Goal: Task Accomplishment & Management: Complete application form

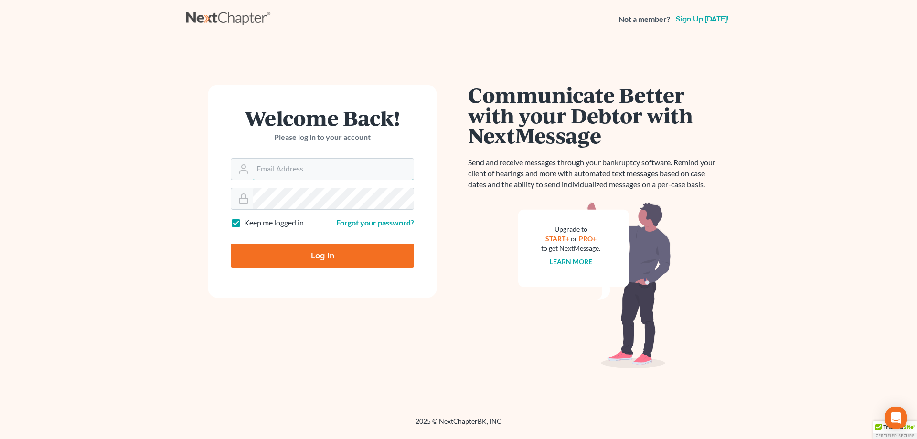
type input "[EMAIL_ADDRESS][DOMAIN_NAME]"
click at [307, 257] on input "Log In" at bounding box center [322, 256] width 183 height 24
type input "Thinking..."
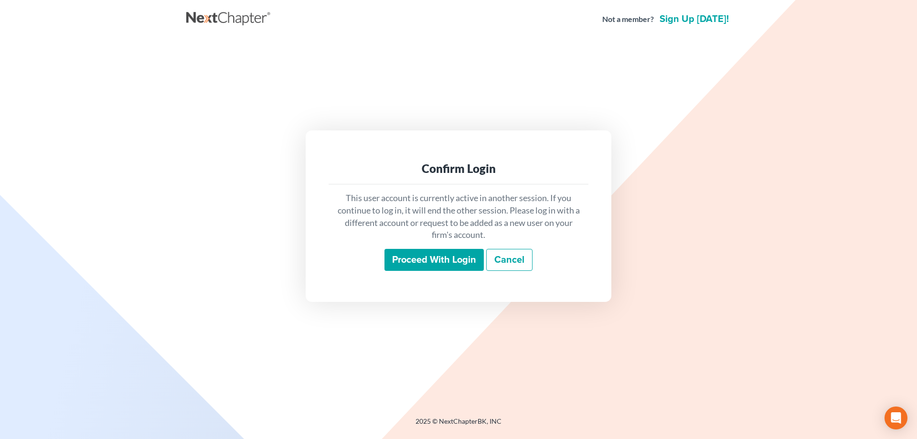
click at [430, 259] on input "Proceed with login" at bounding box center [433, 260] width 99 height 22
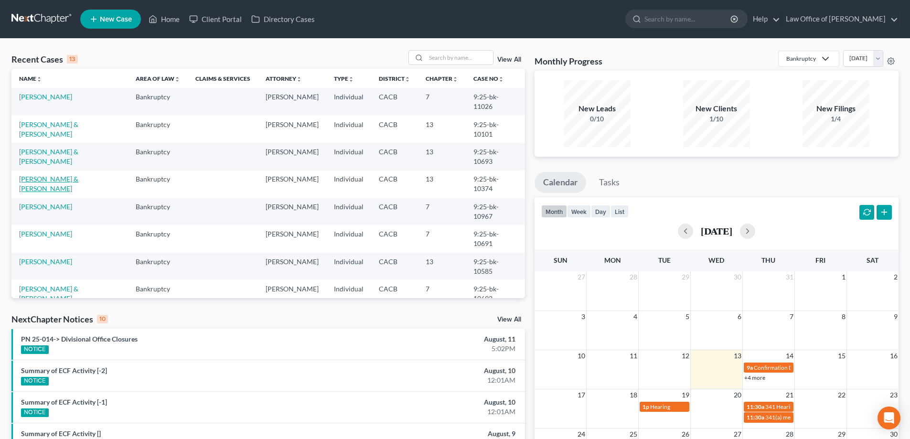
click at [47, 175] on link "Turton, Christopher & Michele" at bounding box center [48, 184] width 59 height 18
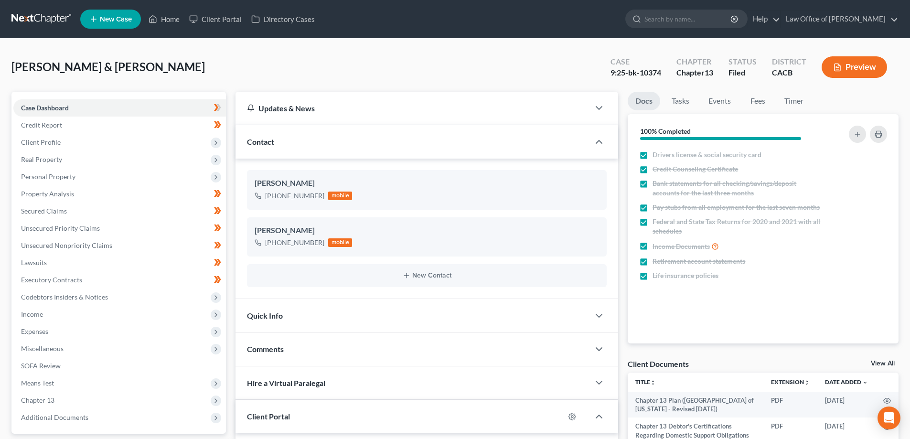
scroll to position [176, 0]
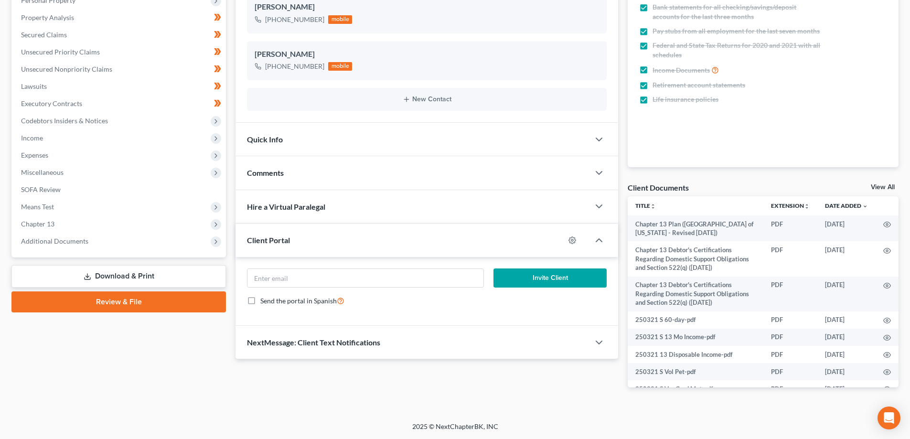
click at [62, 243] on span "Additional Documents" at bounding box center [54, 241] width 67 height 8
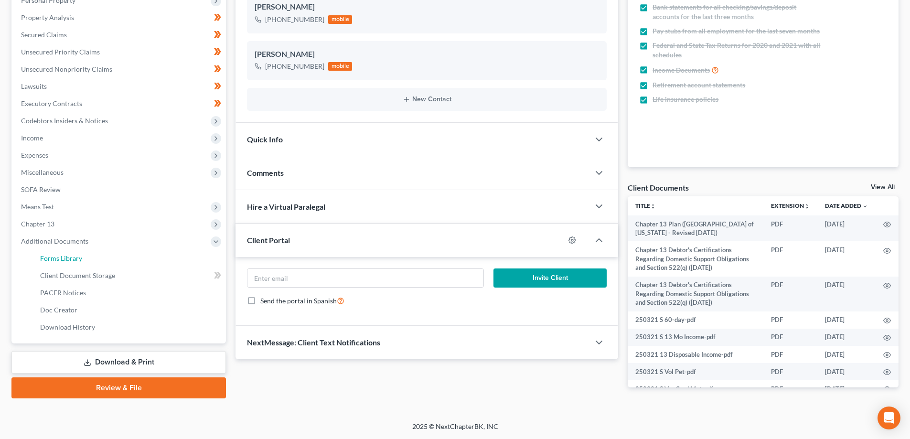
click at [62, 257] on span "Forms Library" at bounding box center [61, 258] width 42 height 8
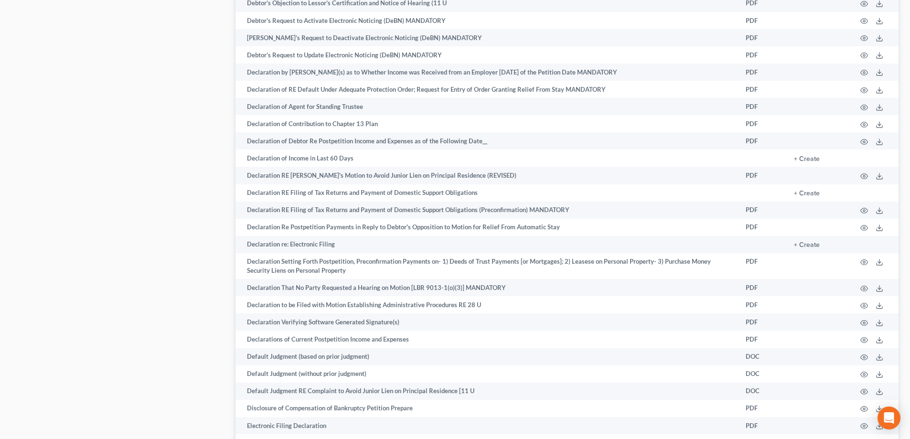
scroll to position [1576, 0]
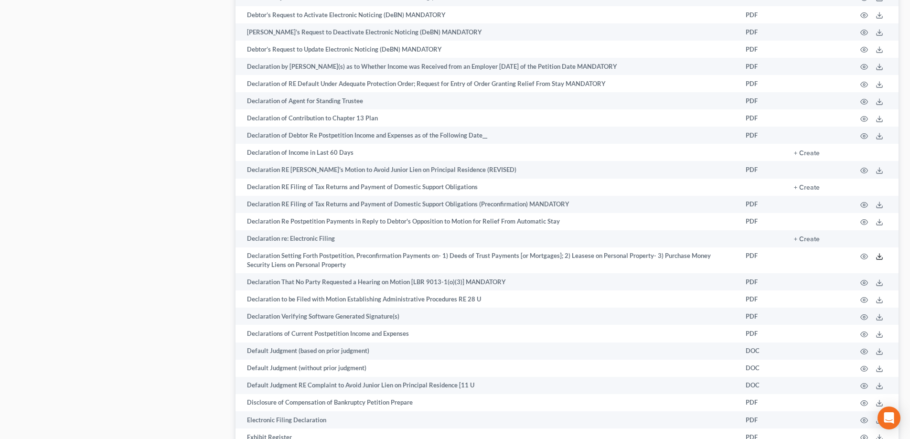
click at [875, 257] on icon at bounding box center [879, 257] width 8 height 8
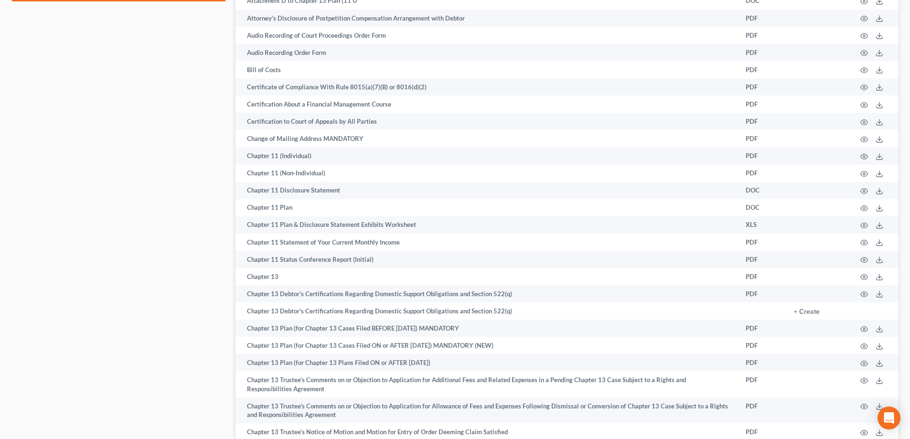
scroll to position [48, 0]
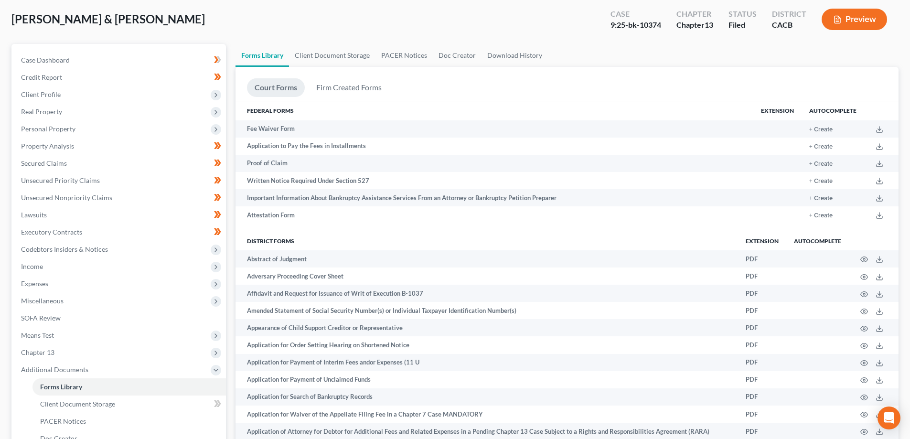
click at [44, 97] on span "Client Profile" at bounding box center [41, 94] width 40 height 8
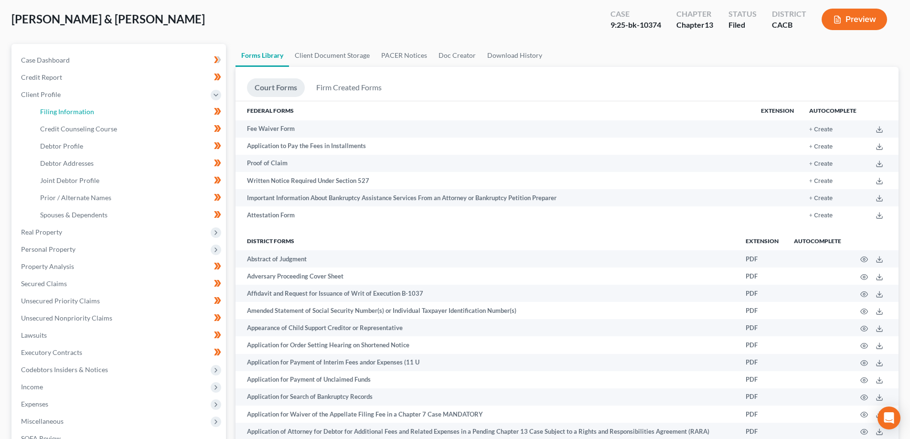
click at [87, 117] on link "Filing Information" at bounding box center [128, 111] width 193 height 17
select select "1"
select select "3"
select select "4"
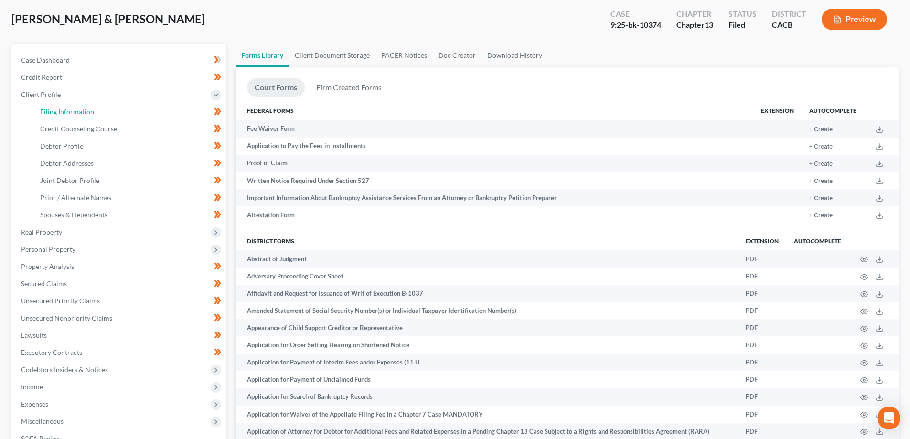
select select "1"
